Goal: Task Accomplishment & Management: Use online tool/utility

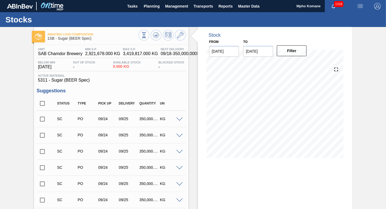
scroll to position [86, 0]
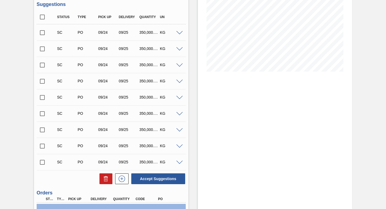
click at [43, 33] on input "checkbox" at bounding box center [42, 32] width 11 height 11
click at [149, 177] on button "Accept Suggestions" at bounding box center [158, 178] width 54 height 11
checkbox input "false"
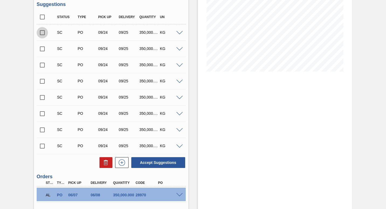
click at [42, 34] on input "checkbox" at bounding box center [42, 32] width 11 height 11
click at [162, 163] on button "Accept Suggestions" at bounding box center [158, 162] width 54 height 11
checkbox input "false"
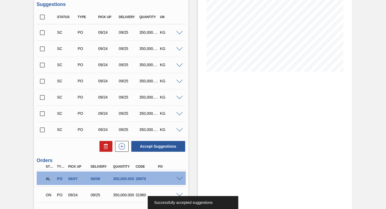
scroll to position [140, 0]
